Goal: Find specific page/section: Find specific page/section

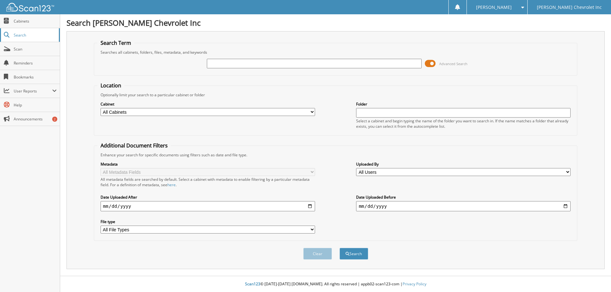
click at [32, 36] on span "Search" at bounding box center [35, 34] width 42 height 5
type input "562240"
click at [339, 248] on button "Search" at bounding box center [353, 254] width 29 height 12
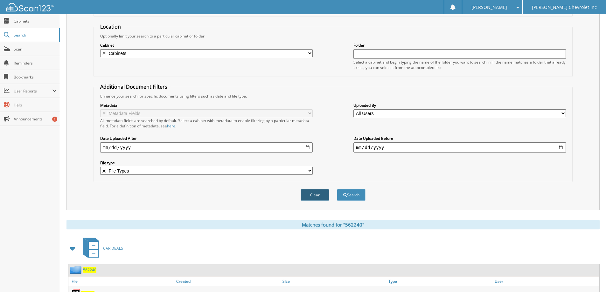
scroll to position [99, 0]
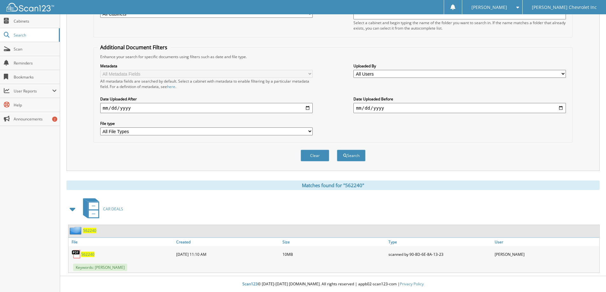
click at [95, 255] on div "562240" at bounding box center [121, 254] width 106 height 13
click at [93, 255] on span "562240" at bounding box center [87, 254] width 13 height 5
click at [86, 256] on span "562240" at bounding box center [87, 254] width 13 height 5
click at [80, 254] on img at bounding box center [77, 255] width 10 height 10
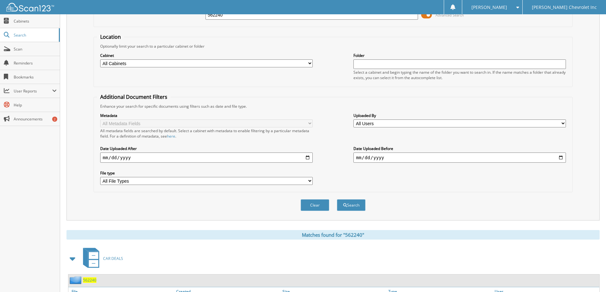
scroll to position [0, 0]
